Goal: Task Accomplishment & Management: Complete application form

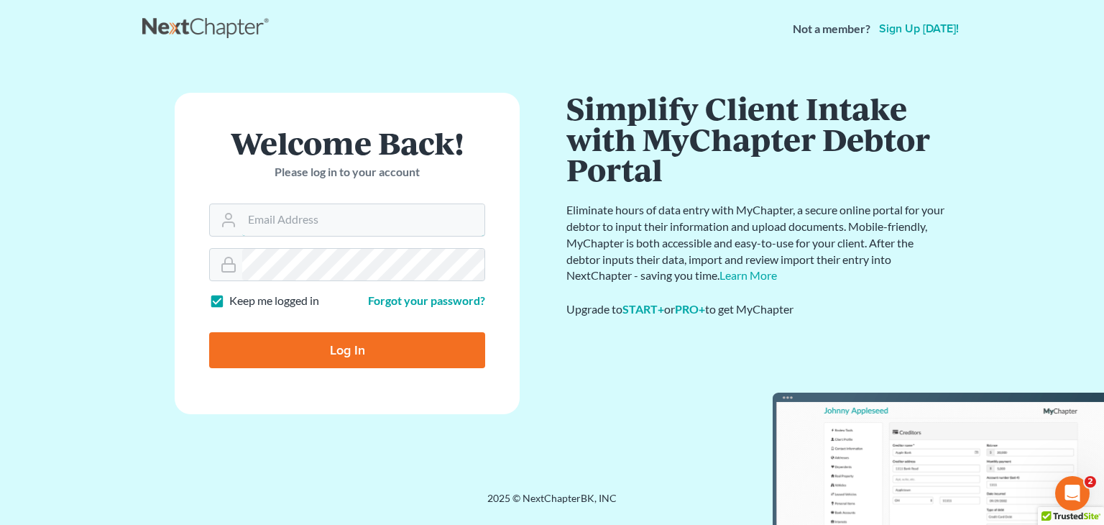
type input "[EMAIL_ADDRESS][DOMAIN_NAME]"
click at [349, 339] on input "Log In" at bounding box center [347, 350] width 276 height 36
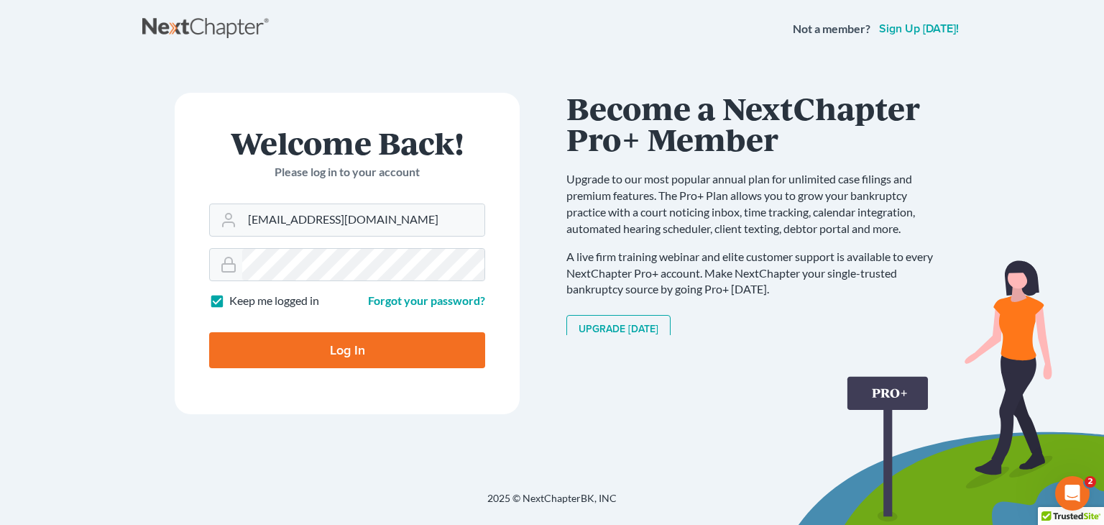
type input "Thinking..."
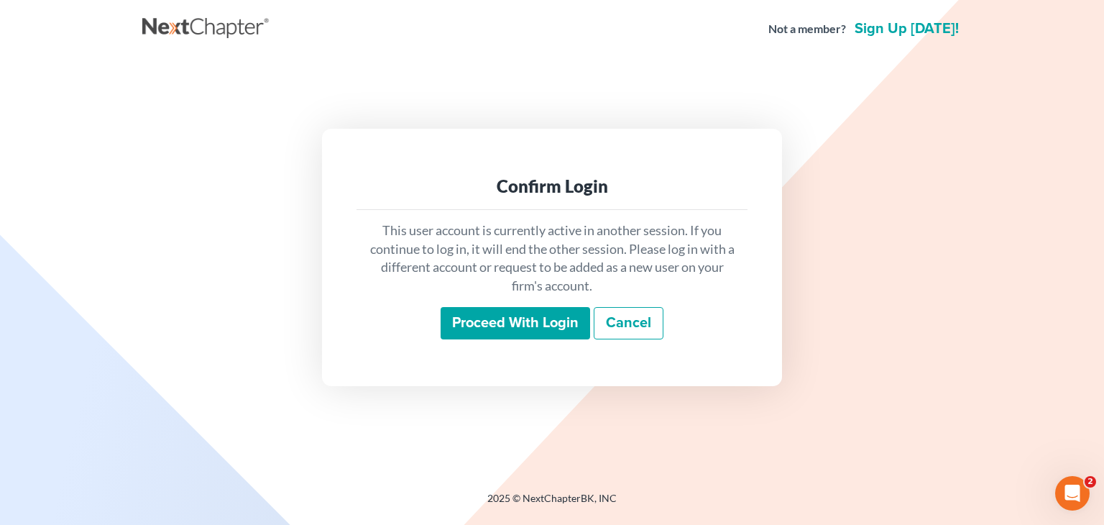
click at [516, 317] on input "Proceed with login" at bounding box center [516, 323] width 150 height 33
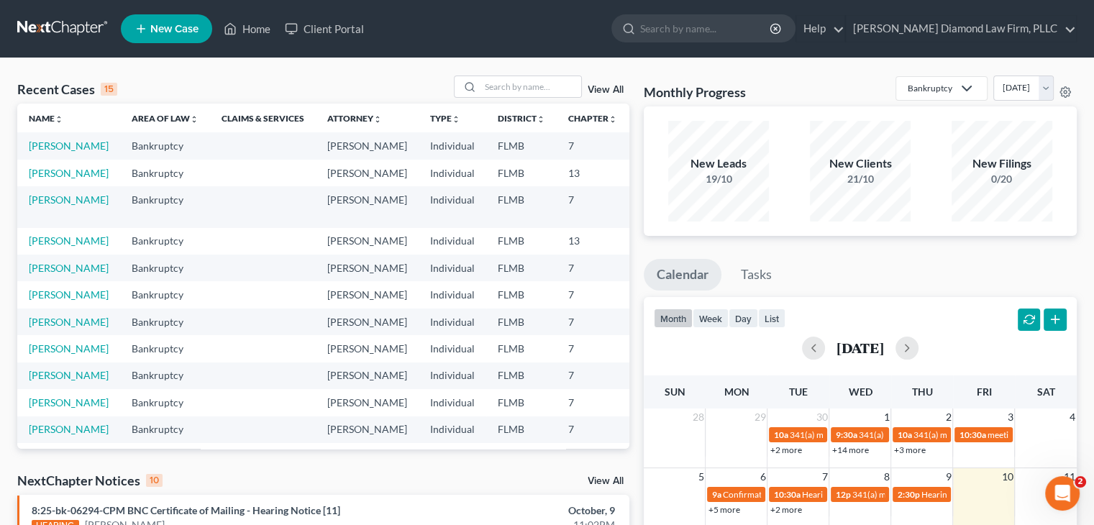
click at [178, 19] on link "New Case" at bounding box center [166, 28] width 91 height 29
click at [181, 29] on span "New Case" at bounding box center [174, 29] width 48 height 11
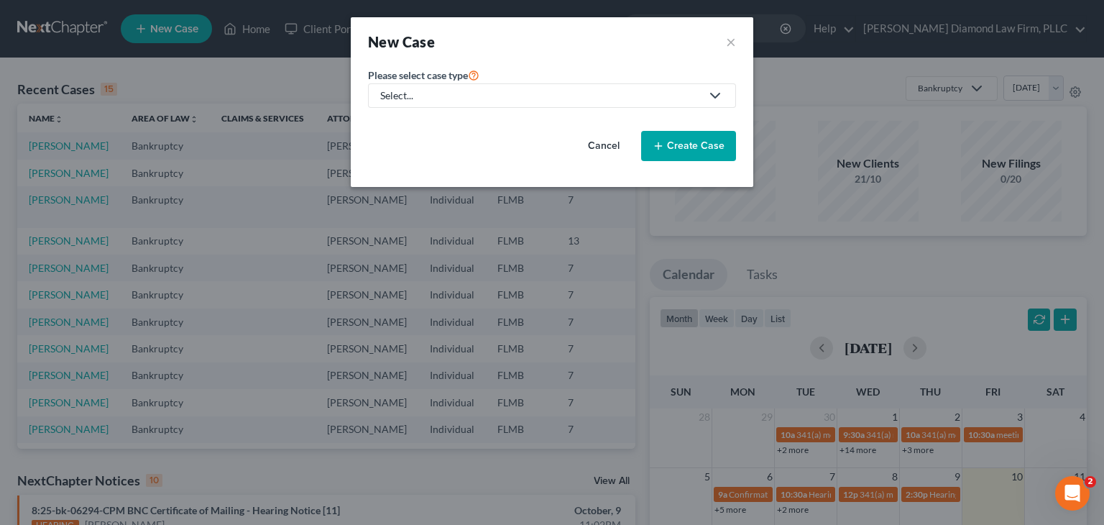
click at [513, 94] on div "Select..." at bounding box center [540, 95] width 321 height 14
click at [420, 124] on div "Bankruptcy" at bounding box center [412, 123] width 60 height 14
select select "15"
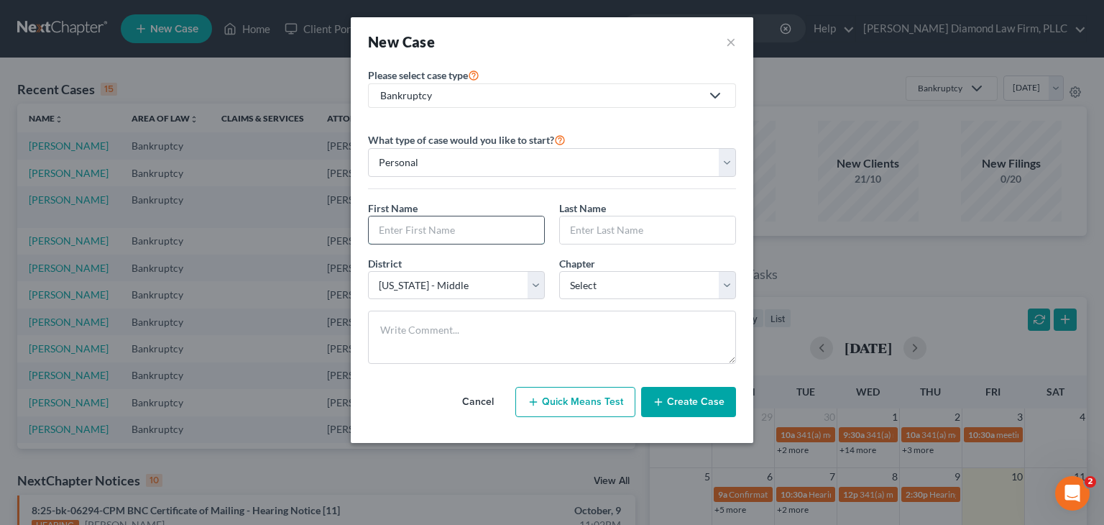
click at [417, 234] on input "text" at bounding box center [456, 229] width 175 height 27
click at [434, 236] on input "text" at bounding box center [456, 229] width 175 height 27
type input "Michael"
click at [656, 228] on input "text" at bounding box center [647, 229] width 175 height 27
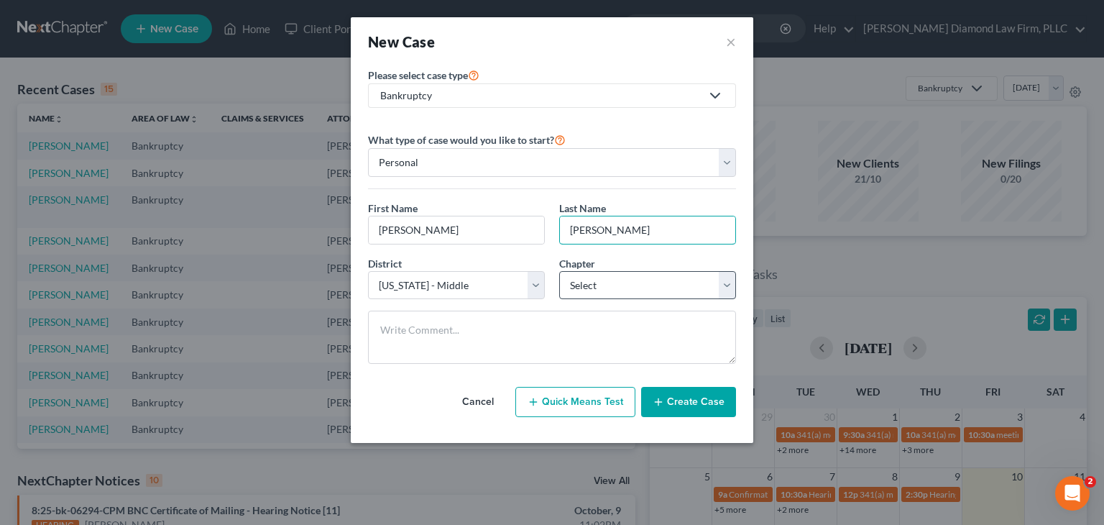
type input "Labrie"
click at [644, 286] on select "Select 7 11 12 13" at bounding box center [647, 285] width 177 height 29
select select "0"
click at [559, 271] on select "Select 7 11 12 13" at bounding box center [647, 285] width 177 height 29
click at [693, 395] on button "Create Case" at bounding box center [688, 402] width 95 height 30
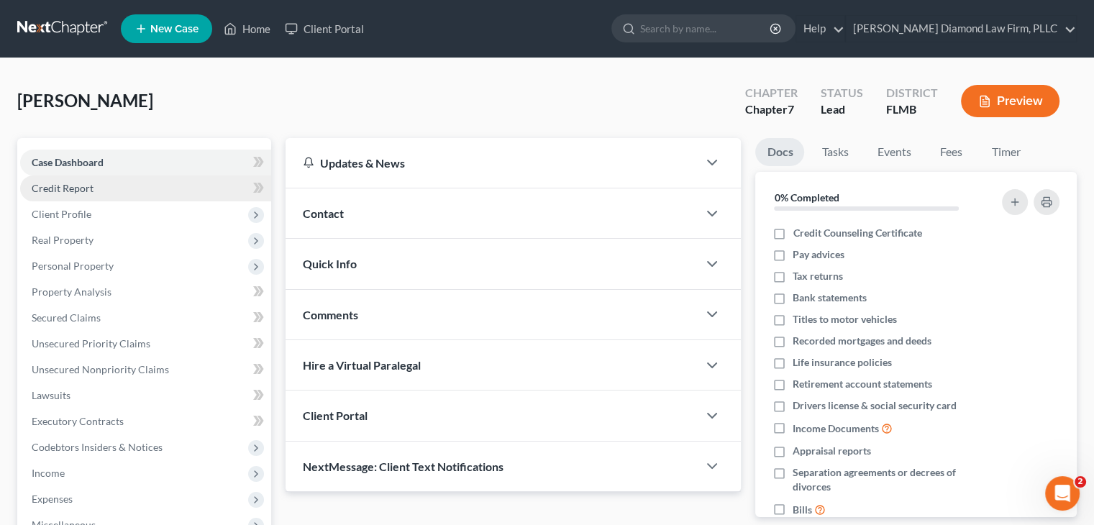
click at [134, 185] on link "Credit Report" at bounding box center [145, 188] width 251 height 26
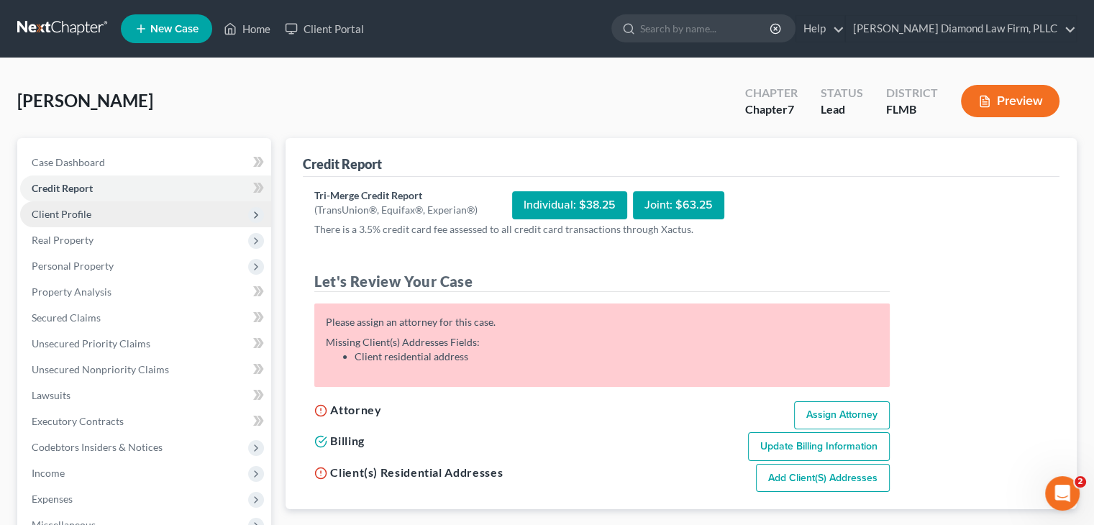
click at [89, 211] on span "Client Profile" at bounding box center [145, 214] width 251 height 26
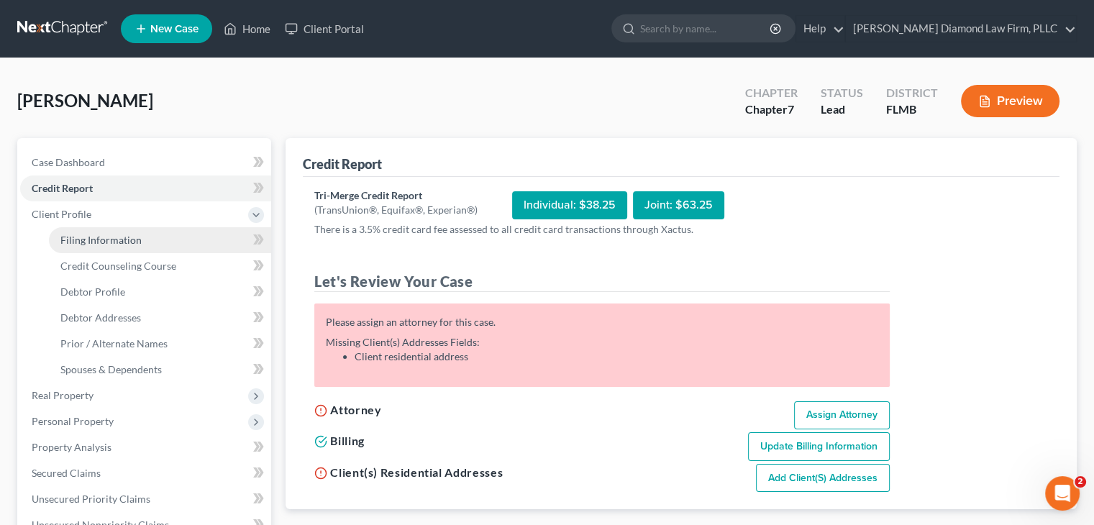
click at [77, 250] on link "Filing Information" at bounding box center [160, 240] width 222 height 26
select select "1"
select select "0"
select select "15"
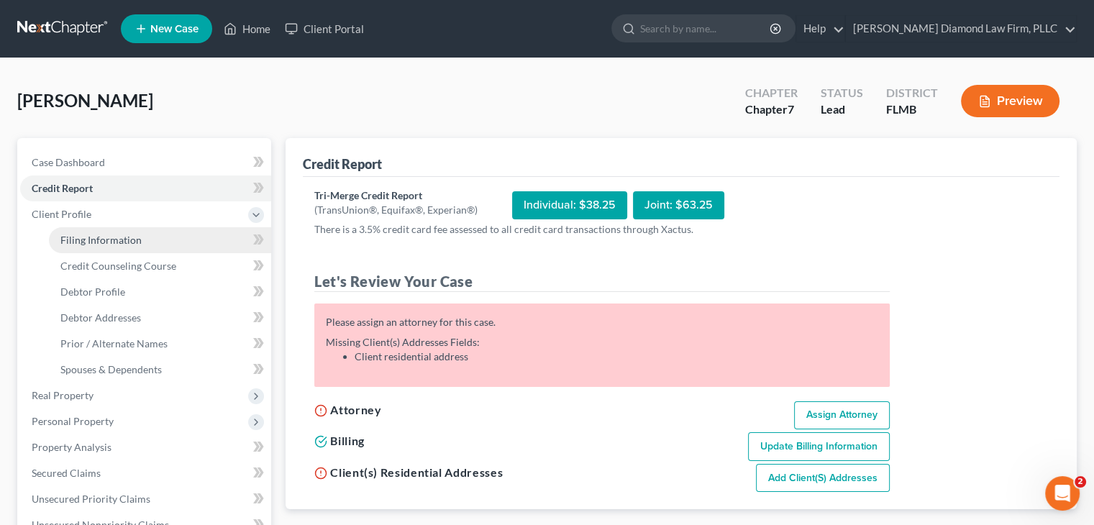
select select "9"
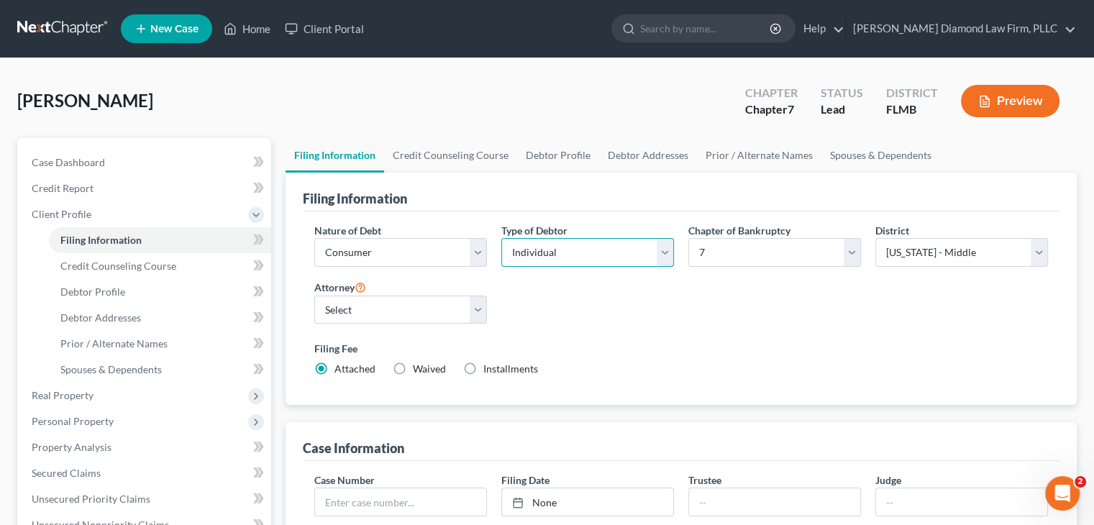
click at [620, 252] on select "Select Individual Joint" at bounding box center [587, 252] width 173 height 29
select select "1"
click at [501, 238] on select "Select Individual Joint" at bounding box center [587, 252] width 173 height 29
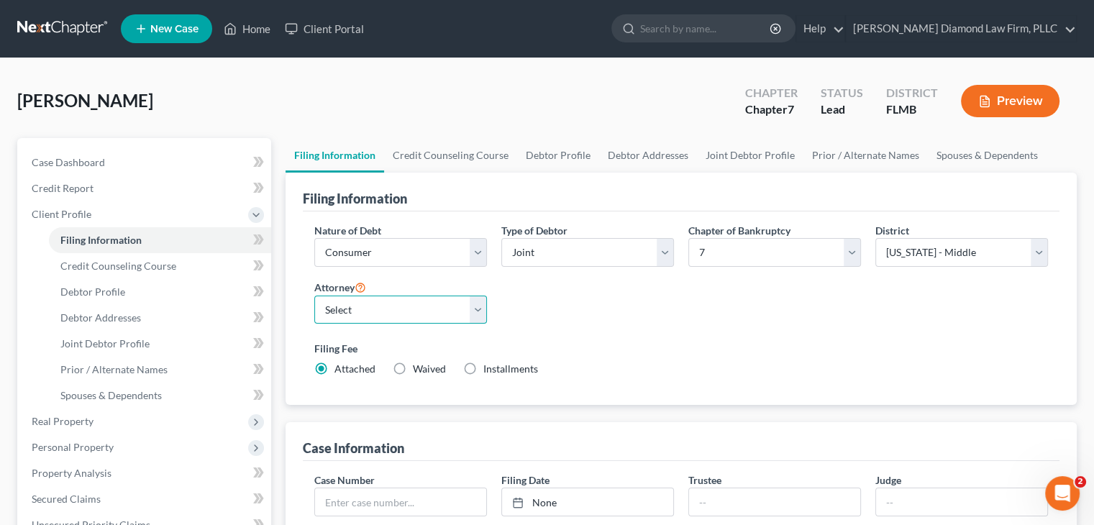
click at [357, 314] on select "Select Michael Ziegler - FLMB Michael Ziegler - FLSB Michael Ziegler - FLNB" at bounding box center [400, 310] width 173 height 29
select select "0"
click at [314, 296] on select "Select Michael Ziegler - FLMB Michael Ziegler - FLSB Michael Ziegler - FLNB" at bounding box center [400, 310] width 173 height 29
click at [544, 150] on link "Debtor Profile" at bounding box center [558, 155] width 82 height 35
select select "1"
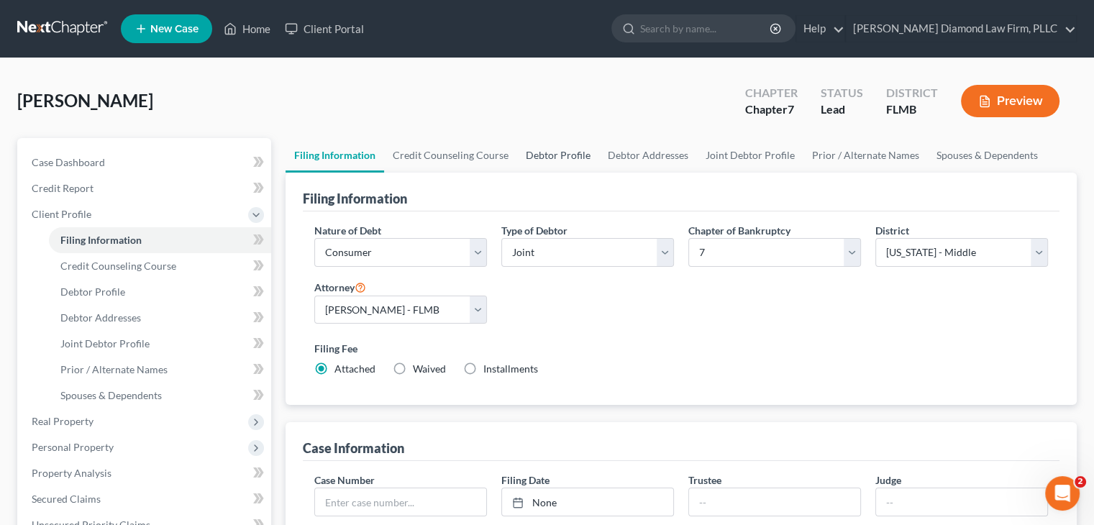
select select "0"
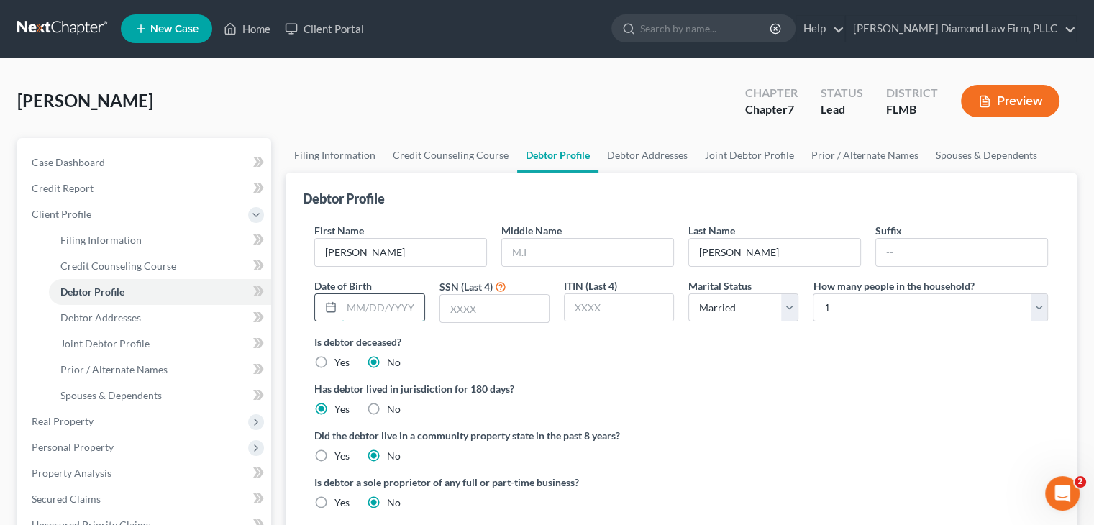
click at [362, 299] on input "text" at bounding box center [383, 307] width 82 height 27
type input "10/27/1960"
click at [460, 314] on input "text" at bounding box center [494, 308] width 109 height 27
type input "6187"
click at [633, 150] on link "Debtor Addresses" at bounding box center [647, 155] width 98 height 35
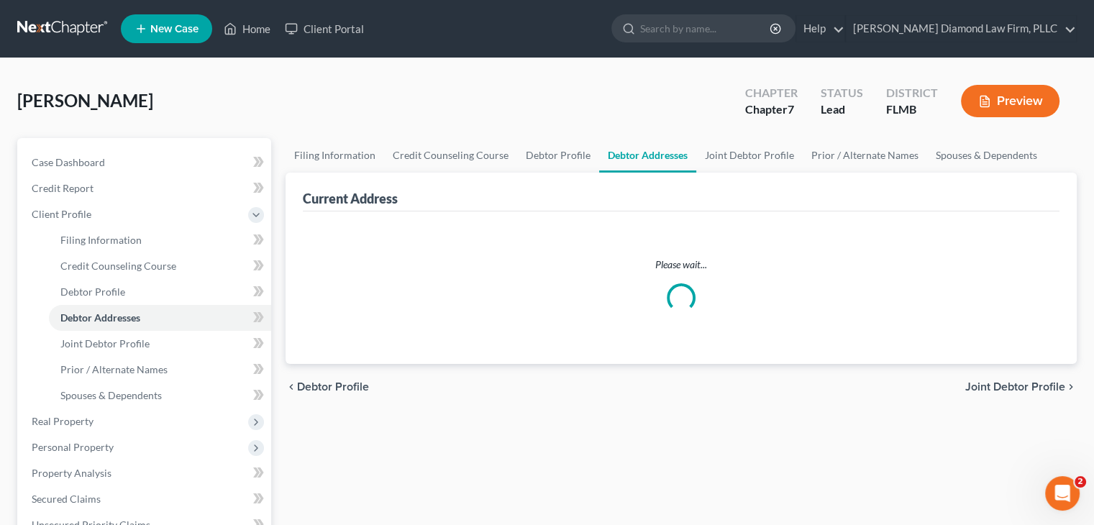
select select "0"
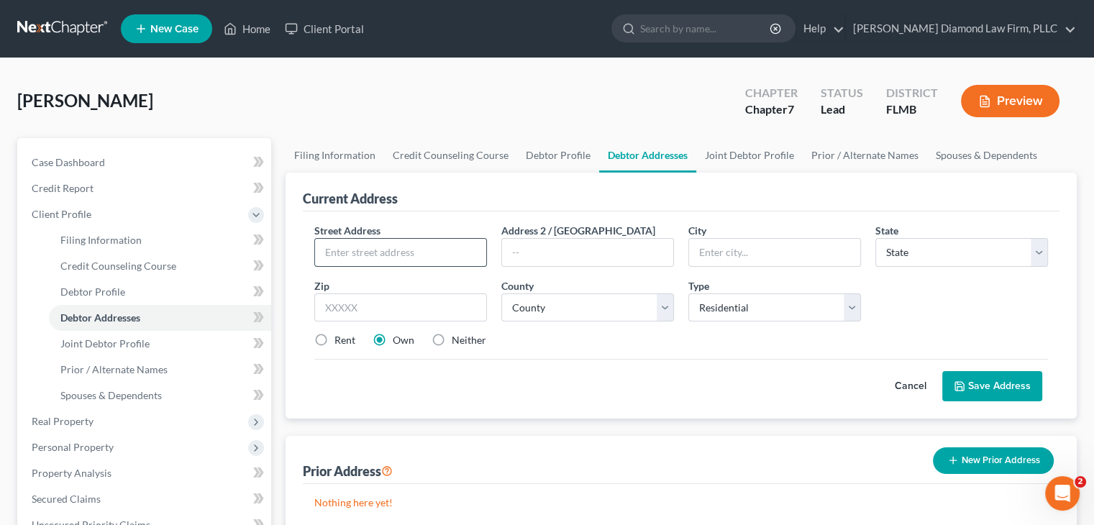
click at [436, 252] on input "text" at bounding box center [400, 252] width 171 height 27
type input "165 SW Benjamin Place"
click at [562, 252] on input "text" at bounding box center [587, 252] width 171 height 27
click at [754, 260] on input "text" at bounding box center [774, 252] width 171 height 27
type input "Fort White"
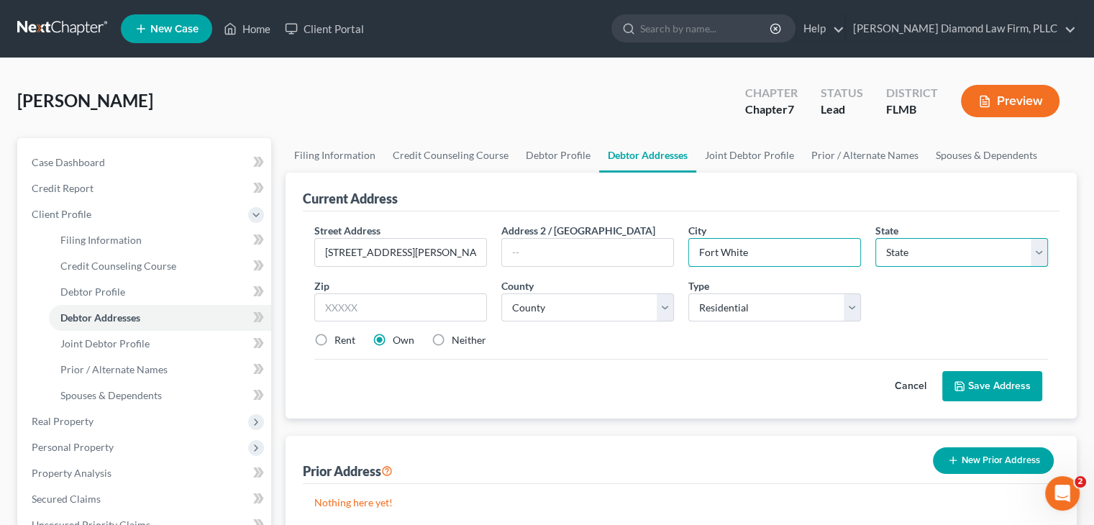
click at [928, 249] on select "State AL AK AR AZ CA CO CT DE DC FL GA GU HI ID IL IN IA KS KY LA ME MD MA MI M…" at bounding box center [961, 252] width 173 height 29
select select "9"
click at [875, 238] on select "State AL AK AR AZ CA CO CT DE DC FL GA GU HI ID IL IN IA KS KY LA ME MD MA MI M…" at bounding box center [961, 252] width 173 height 29
click at [374, 312] on input "text" at bounding box center [400, 307] width 173 height 29
type input "32038"
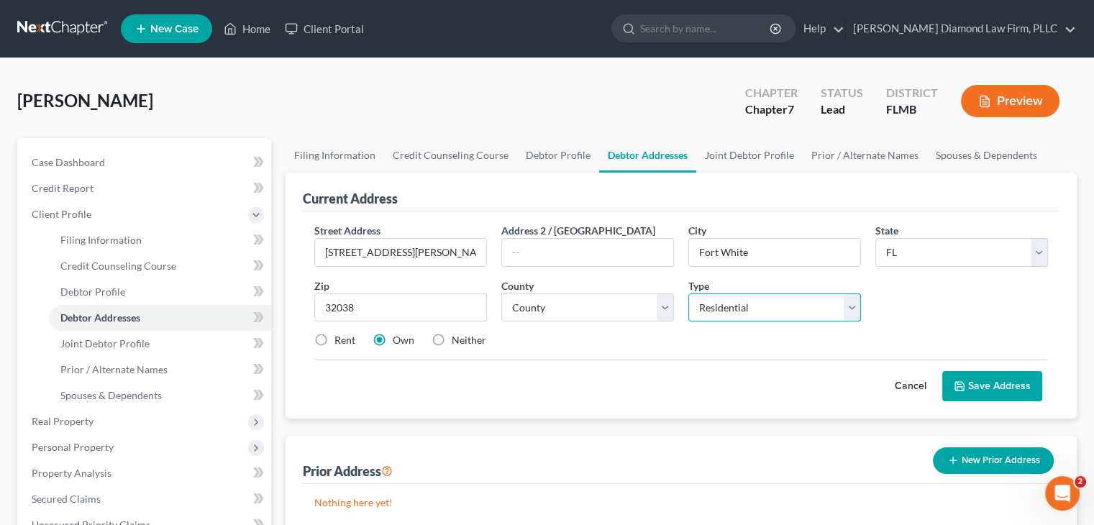
click at [763, 317] on select "Select Residential Mailing Rental Business" at bounding box center [774, 307] width 173 height 29
click at [571, 313] on select "County Alachua County Baker County Bay County Bradford County Brevard County Br…" at bounding box center [587, 307] width 173 height 29
select select "11"
click at [501, 293] on select "County Alachua County Baker County Bay County Bradford County Brevard County Br…" at bounding box center [587, 307] width 173 height 29
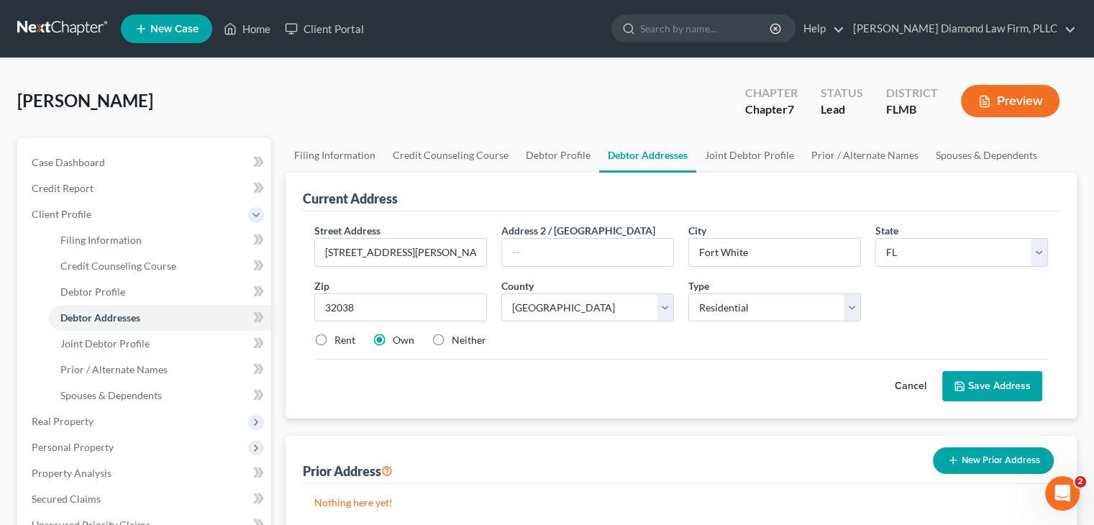
click at [1005, 384] on button "Save Address" at bounding box center [992, 386] width 100 height 30
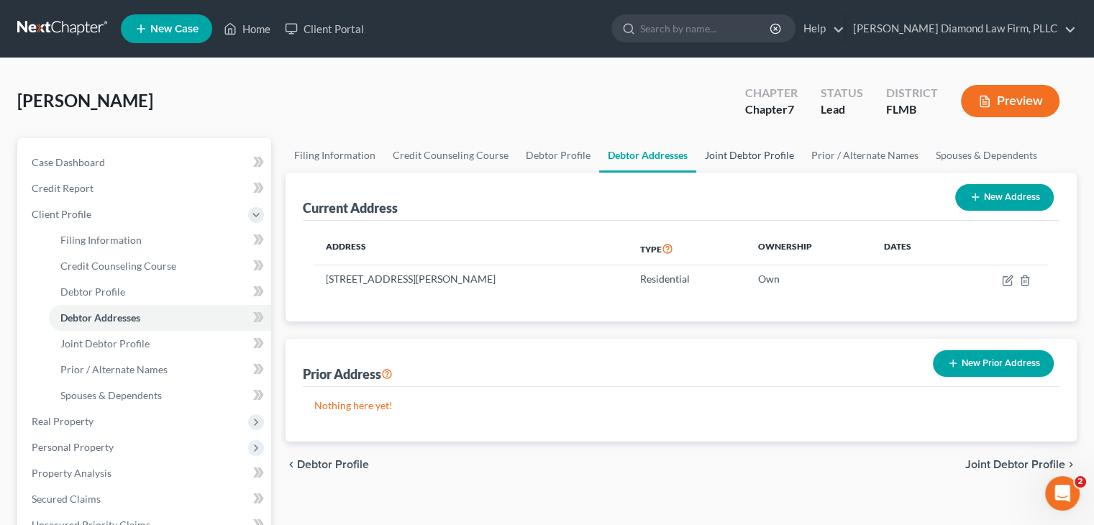
click at [706, 147] on link "Joint Debtor Profile" at bounding box center [749, 155] width 106 height 35
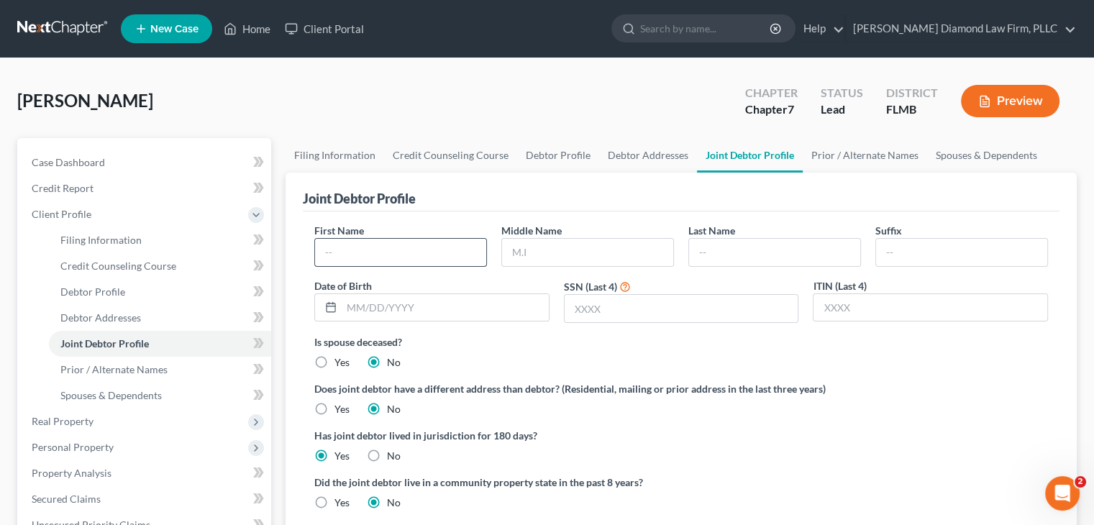
click at [337, 252] on input "text" at bounding box center [400, 252] width 171 height 27
type input "Lynda"
click at [536, 248] on input "text" at bounding box center [587, 252] width 171 height 27
type input "Ann"
click at [751, 248] on input "text" at bounding box center [774, 252] width 171 height 27
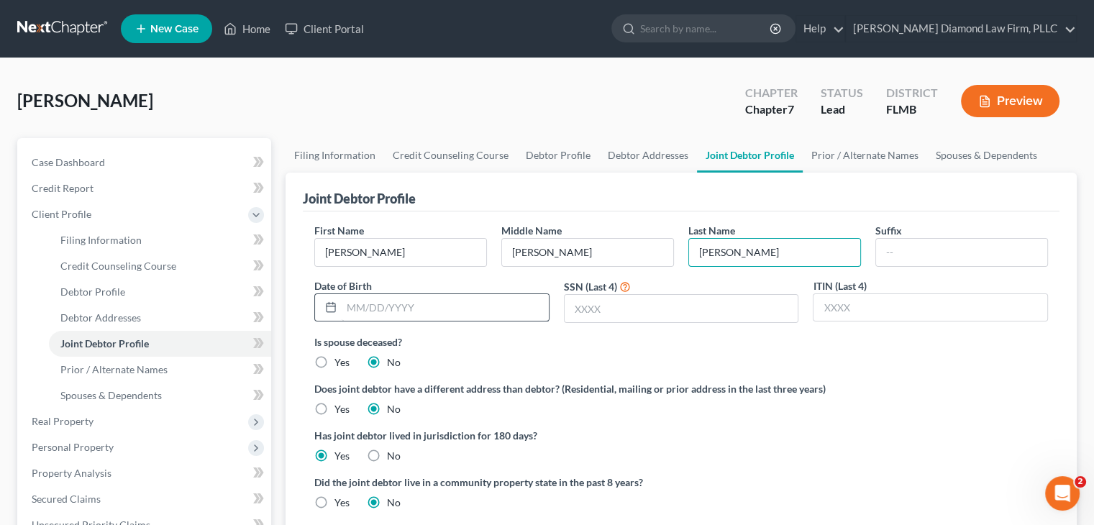
type input "Labrie"
click at [426, 303] on input "text" at bounding box center [445, 307] width 207 height 27
type input "01/31/1965"
click at [598, 305] on input "text" at bounding box center [681, 308] width 234 height 27
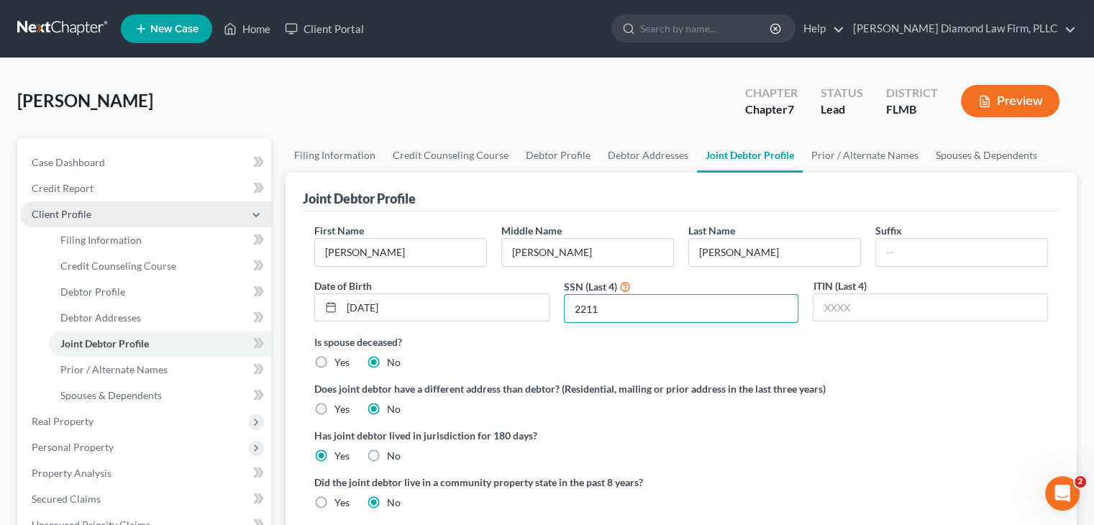
type input "2211"
click at [108, 216] on span "Client Profile" at bounding box center [145, 214] width 251 height 26
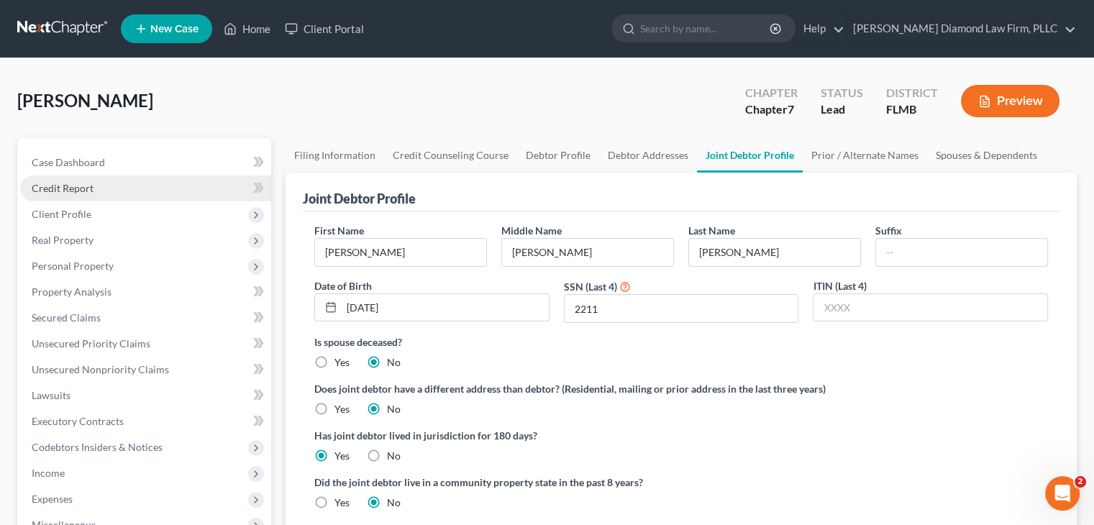
click at [127, 184] on link "Credit Report" at bounding box center [145, 188] width 251 height 26
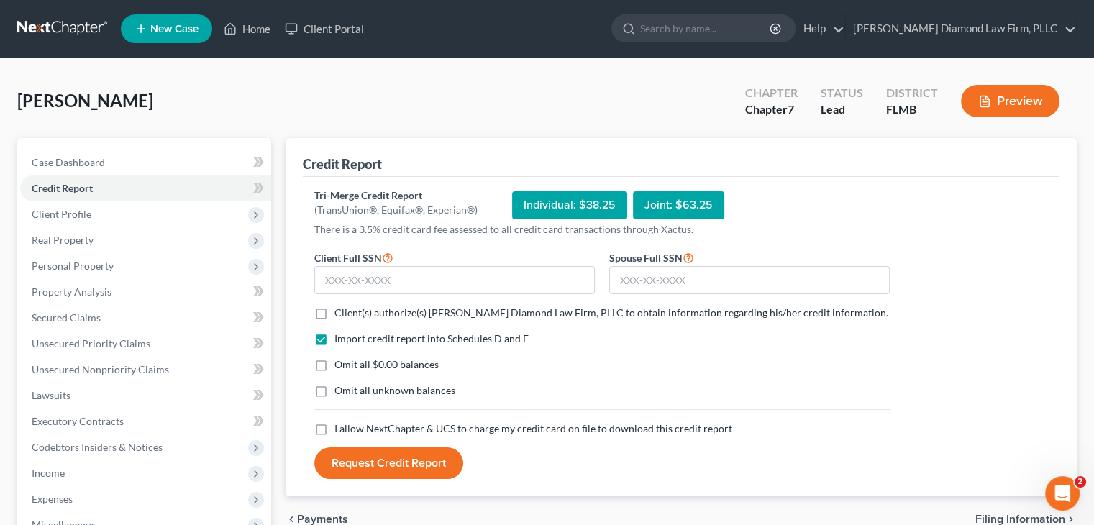
click at [334, 311] on label "Client(s) authorize(s) Ziegler Diamond Law Firm, PLLC to obtain information reg…" at bounding box center [611, 313] width 554 height 14
click at [340, 311] on input "Client(s) authorize(s) Ziegler Diamond Law Firm, PLLC to obtain information reg…" at bounding box center [344, 310] width 9 height 9
checkbox input "true"
click at [334, 424] on label "I allow NextChapter & UCS to charge my credit card on file to download this cre…" at bounding box center [533, 428] width 398 height 14
click at [340, 424] on input "I allow NextChapter & UCS to charge my credit card on file to download this cre…" at bounding box center [344, 425] width 9 height 9
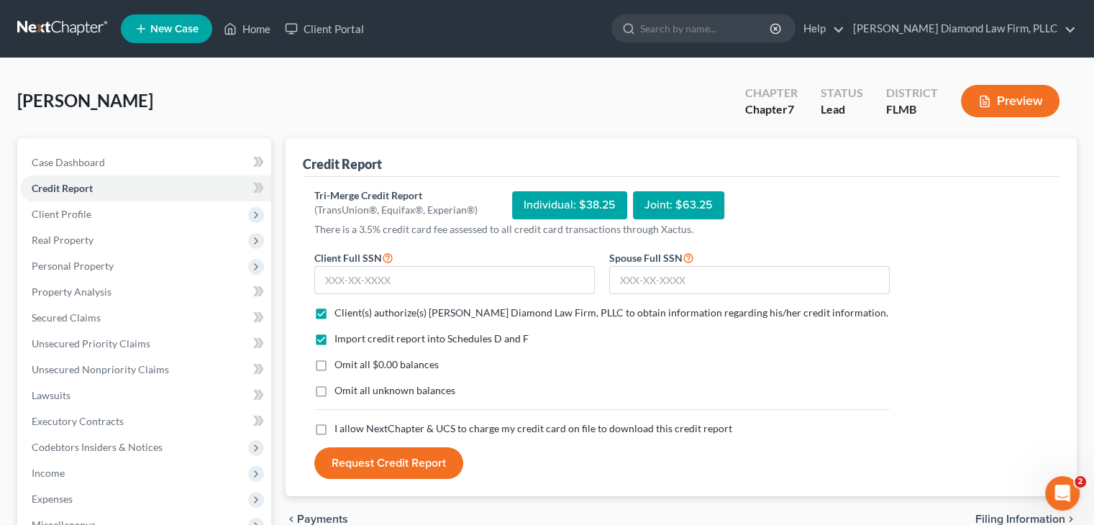
checkbox input "true"
click at [662, 282] on input "text" at bounding box center [749, 280] width 280 height 29
type input "001-64-2211"
click at [459, 289] on input "text" at bounding box center [454, 280] width 280 height 29
click at [422, 283] on input "text" at bounding box center [454, 280] width 280 height 29
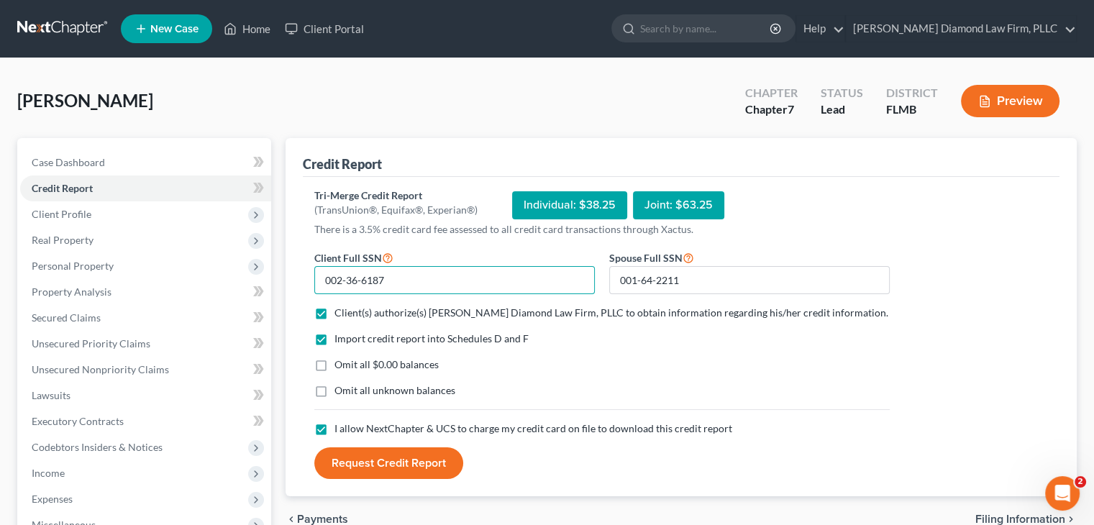
type input "002-36-6187"
click at [368, 458] on button "Request Credit Report" at bounding box center [388, 463] width 149 height 32
